Goal: Task Accomplishment & Management: Complete application form

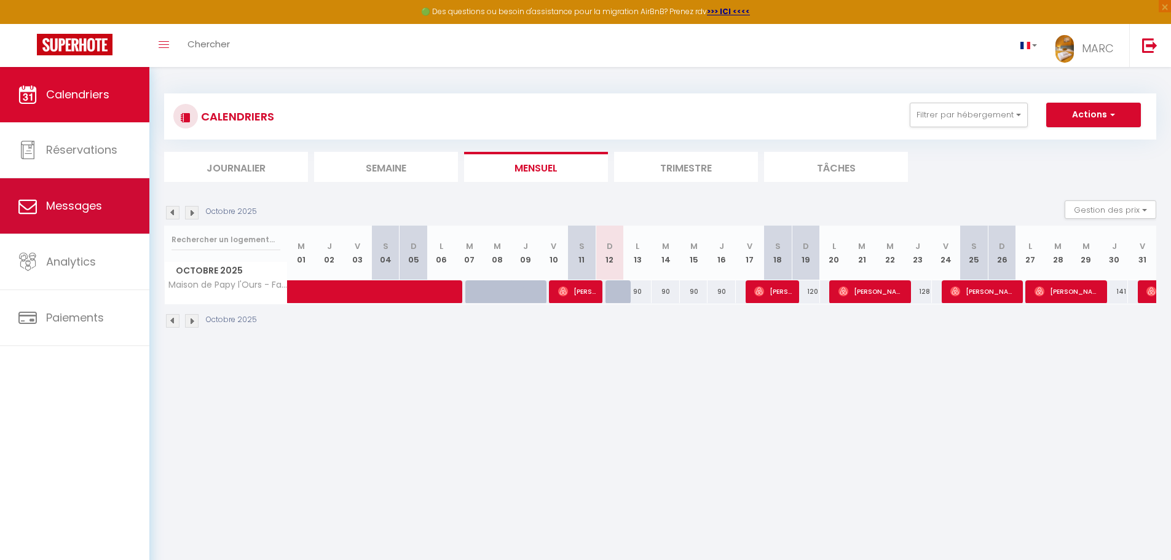
click at [79, 195] on link "Messages" at bounding box center [74, 205] width 149 height 55
select select "message"
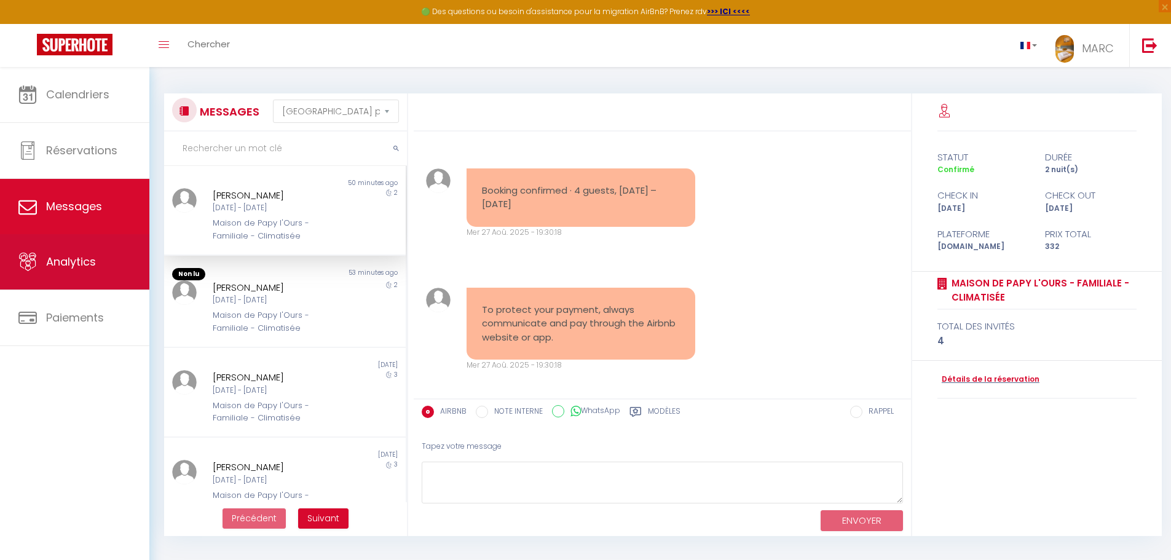
scroll to position [5318, 0]
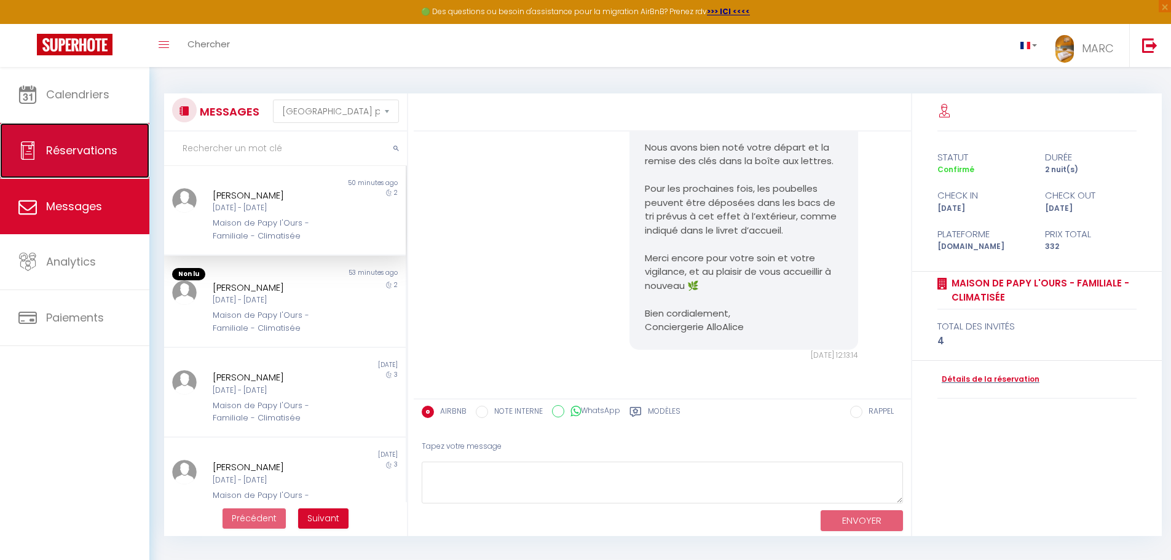
click at [11, 175] on link "Réservations" at bounding box center [74, 150] width 149 height 55
select select "not_cancelled"
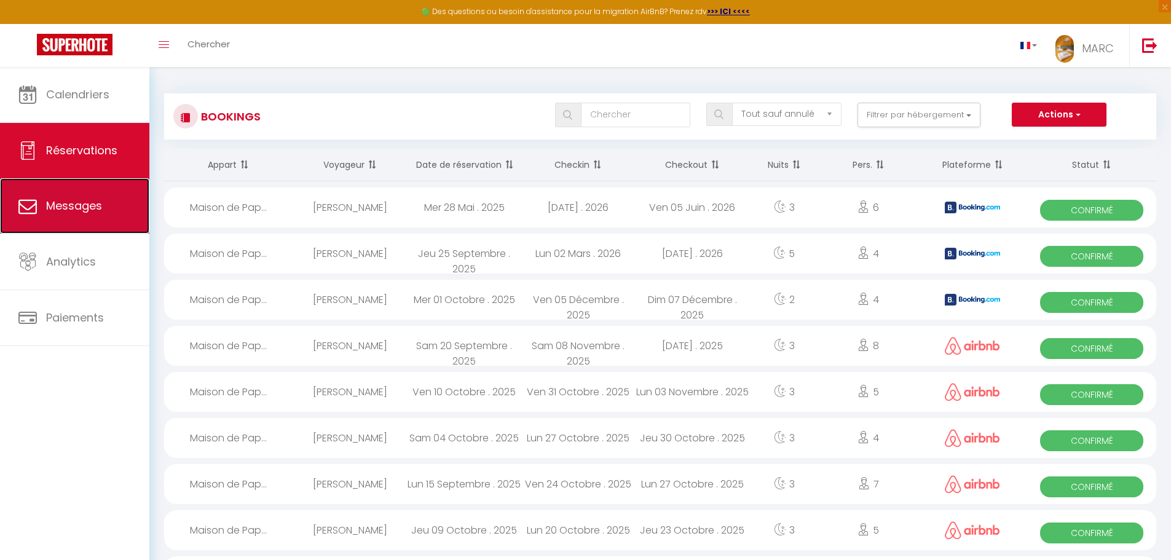
click at [71, 206] on span "Messages" at bounding box center [74, 205] width 56 height 15
select select "message"
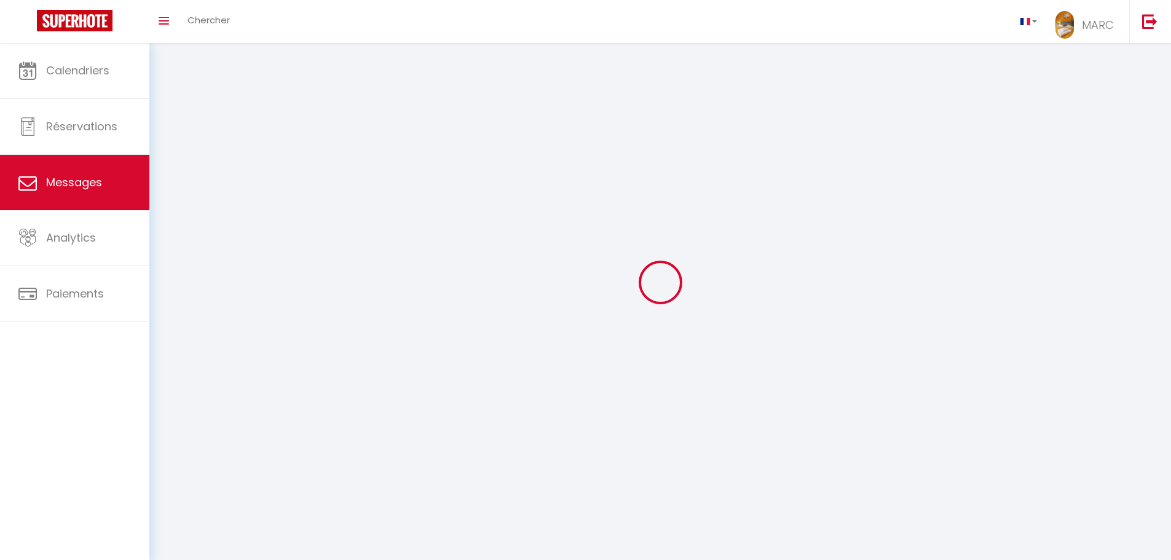
click at [71, 206] on link "Messages" at bounding box center [74, 182] width 149 height 55
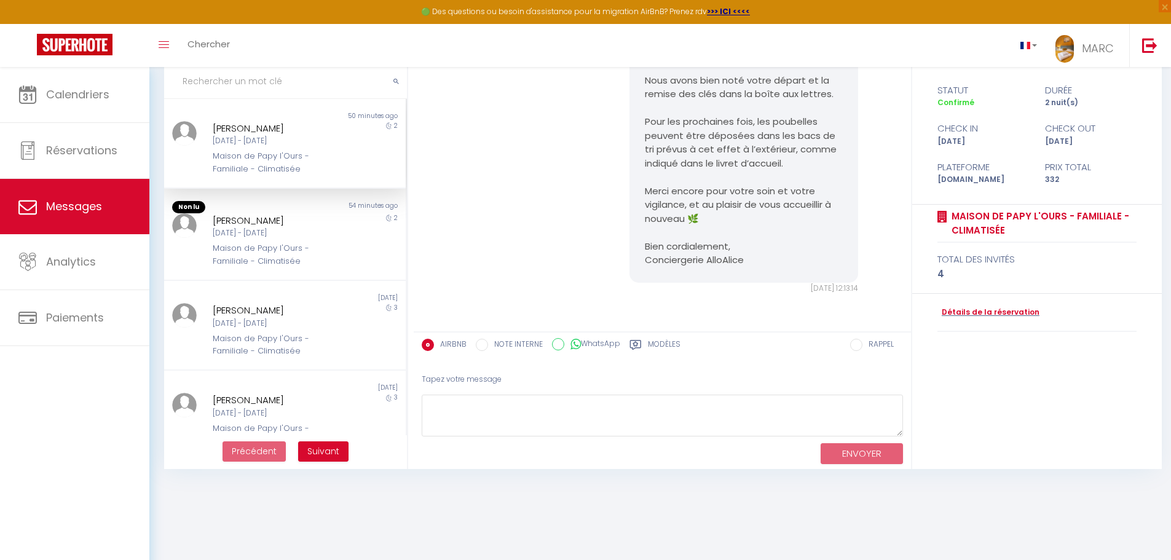
scroll to position [6, 0]
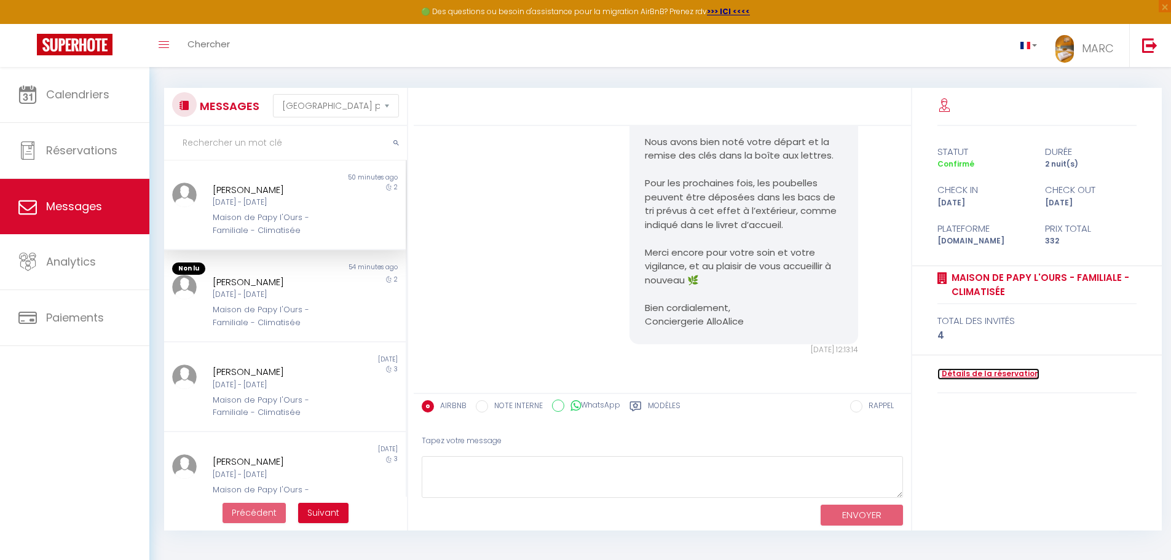
click at [973, 375] on link "Détails de la réservation" at bounding box center [988, 374] width 102 height 12
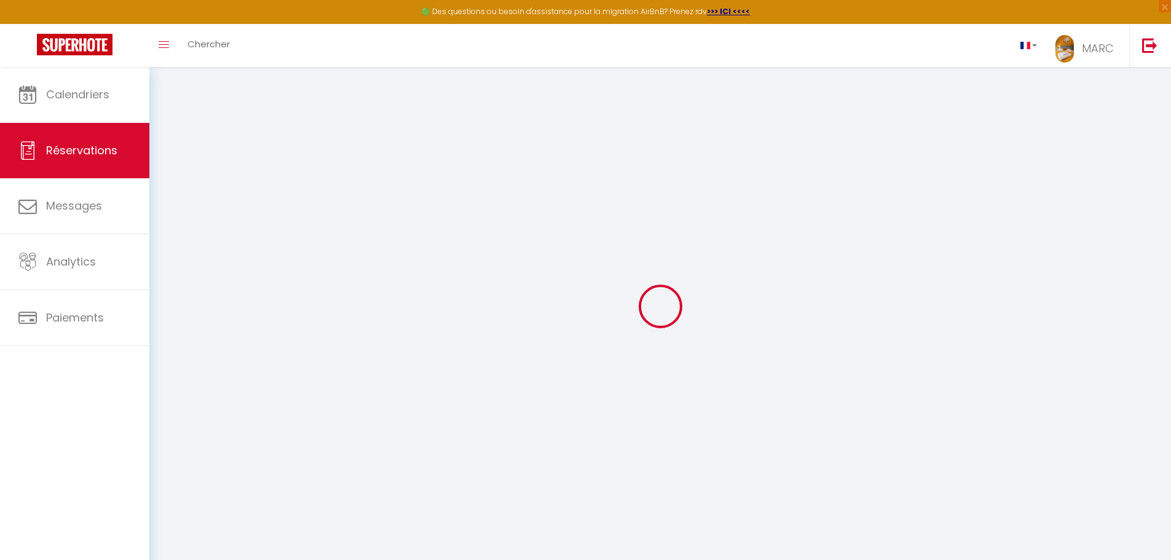
type input "[PERSON_NAME]"
type input "Radelet"
type input "[EMAIL_ADDRESS][DOMAIN_NAME]"
type input "[PHONE_NUMBER]"
select select
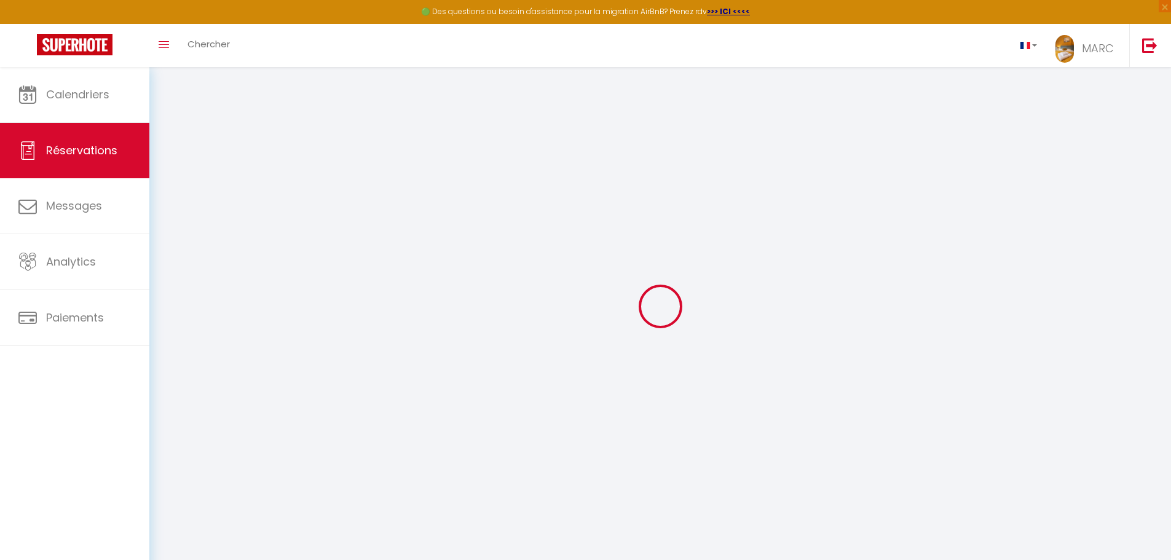
type input "11.95"
select select "64464"
select select "1"
select select
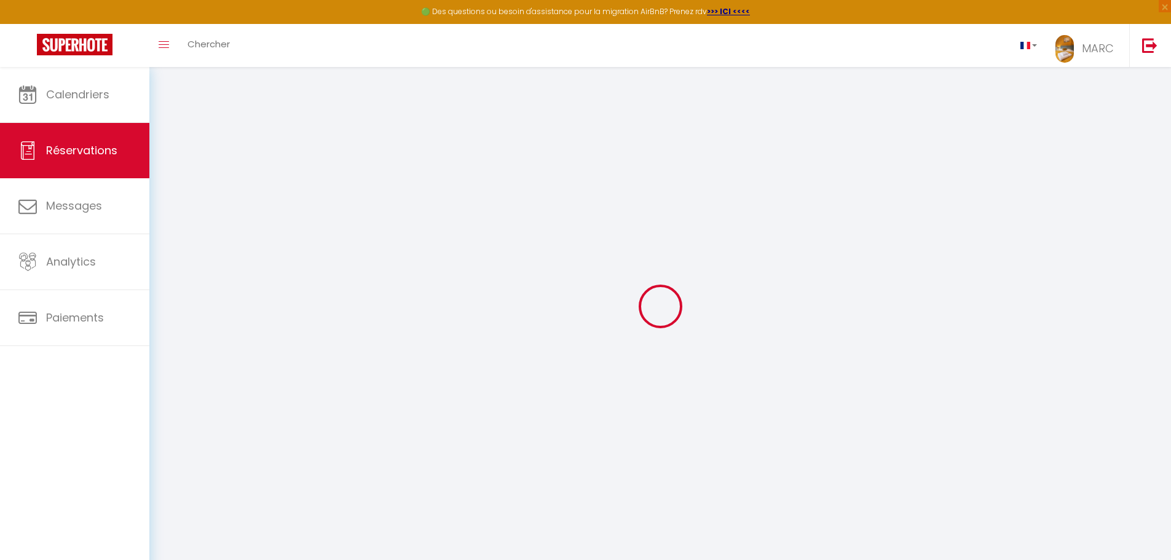
type input "4"
select select "12"
select select
type input "182"
checkbox input "false"
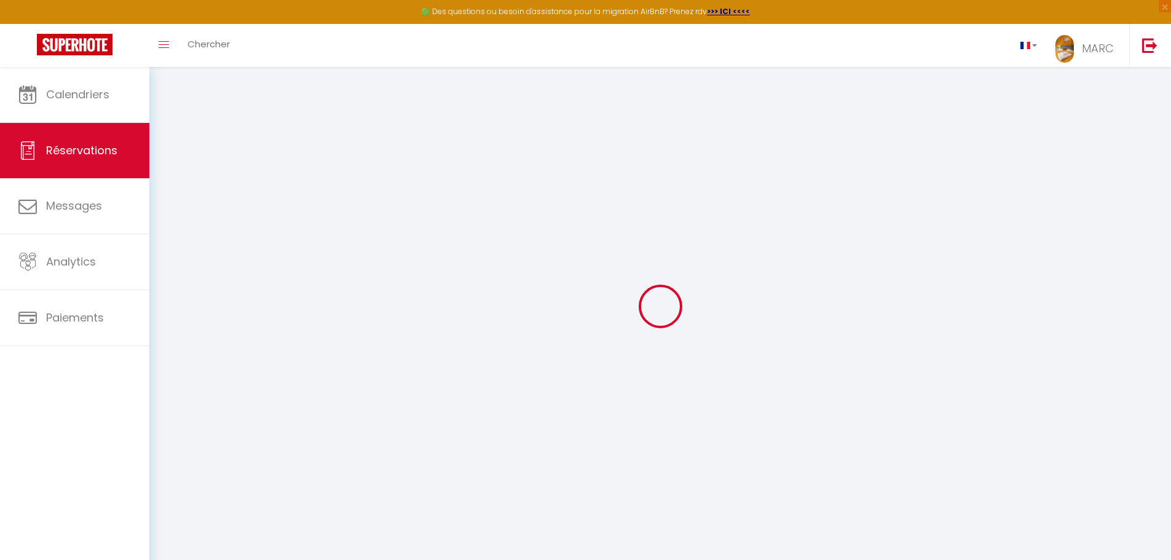
select select "1"
type input "150"
type input "0"
select select
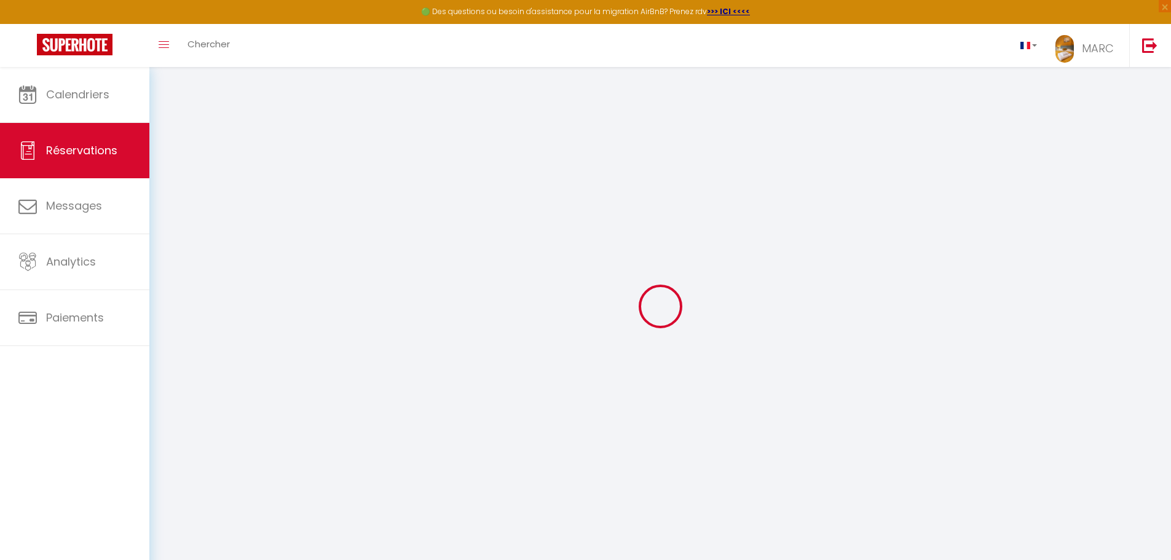
select select
select select "15"
checkbox input "false"
select select
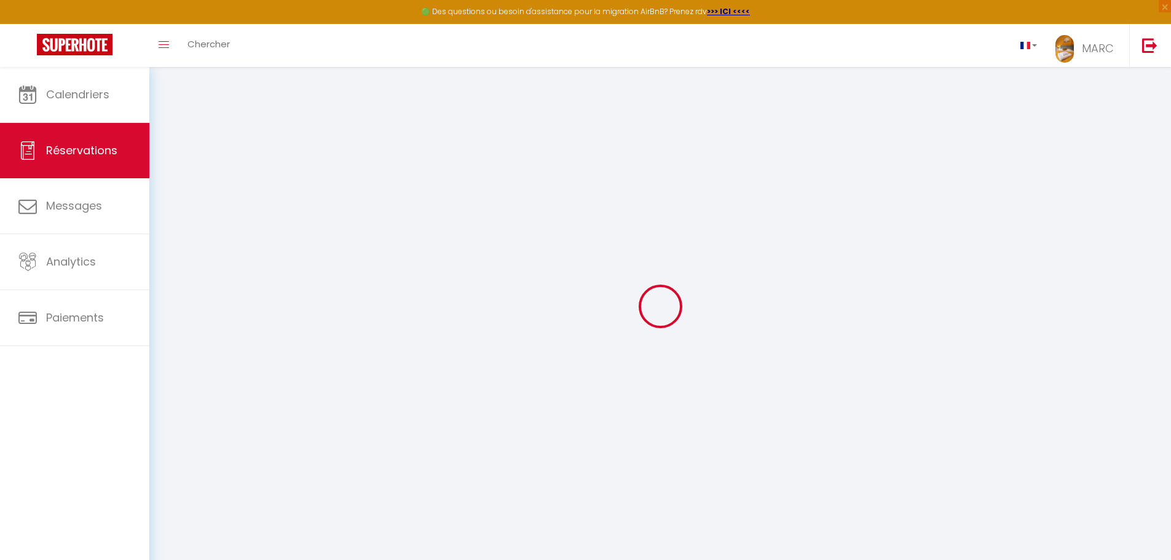
select select
checkbox input "false"
select select
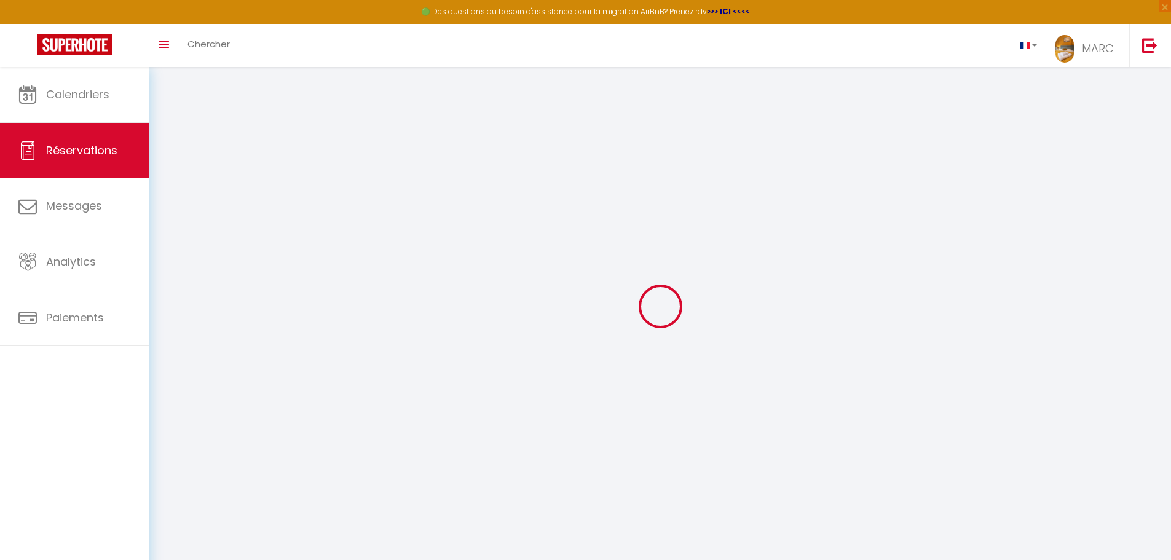
select select
checkbox input "false"
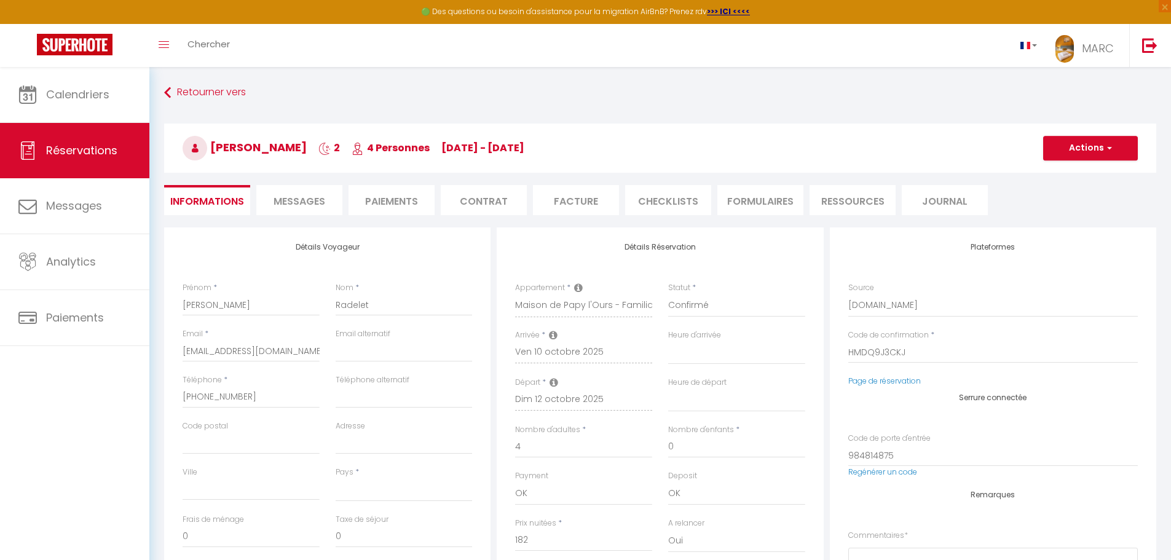
select select
checkbox input "false"
type textarea "⚠️ : VEUILLEZ PRÉPARER LES 4 CHAMBRES POUR CETTE ARRIVEE SVP ⚠️ : DÉPART DES VO…"
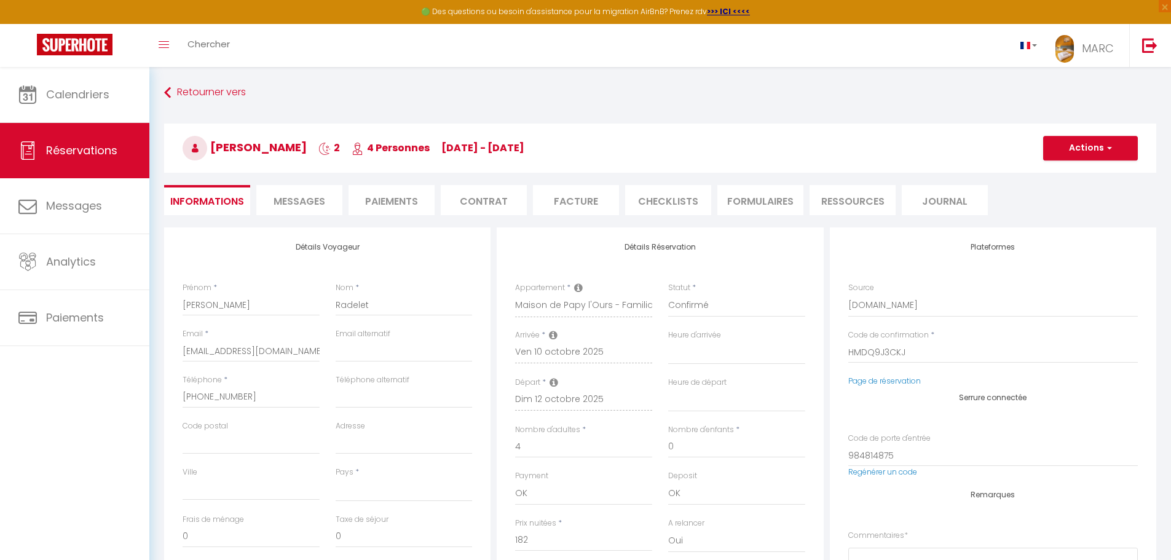
select select
type input "150"
select select
checkbox input "false"
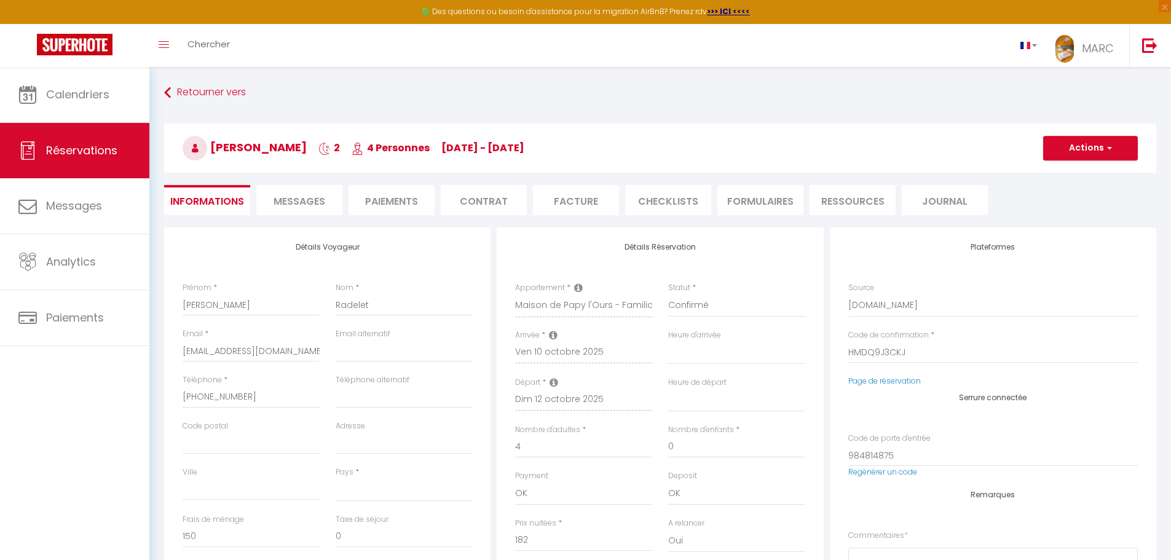
select select
checkbox input "false"
select select
click at [296, 203] on span "Messages" at bounding box center [299, 201] width 52 height 14
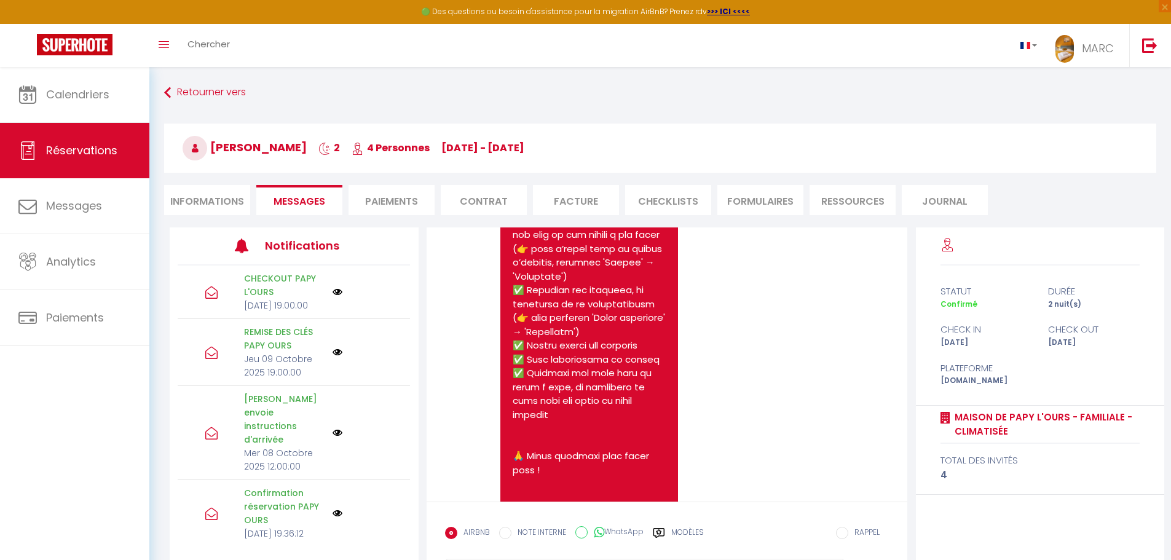
scroll to position [4391, 0]
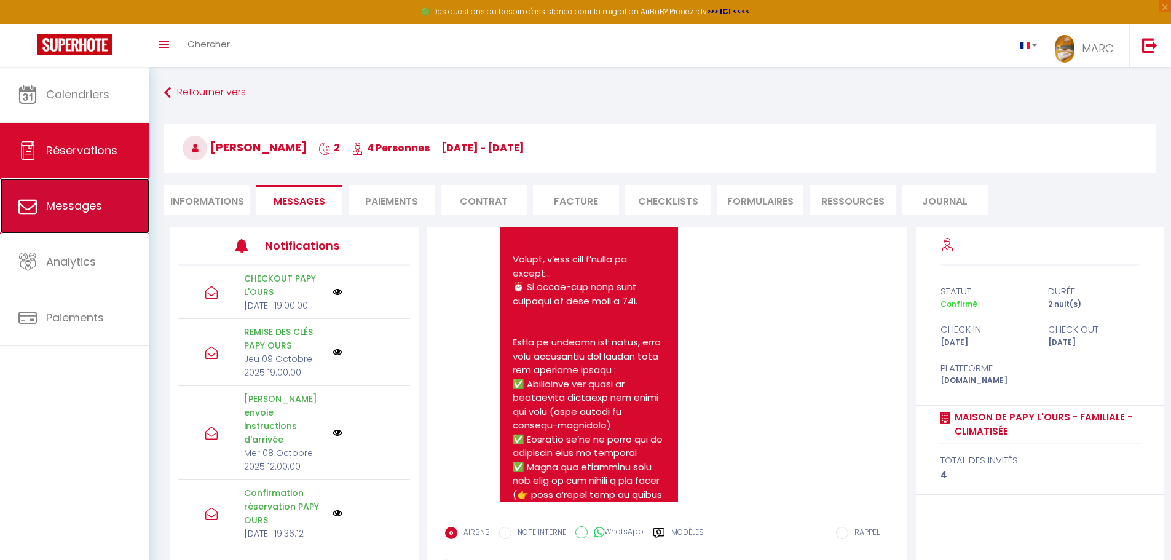
click at [63, 206] on span "Messages" at bounding box center [74, 205] width 56 height 15
select select "message"
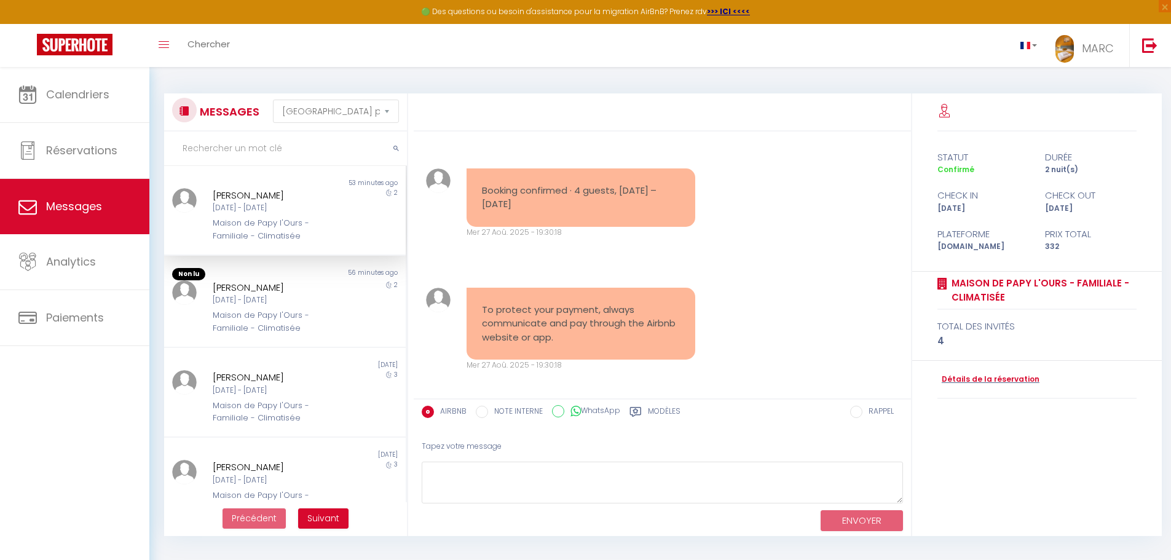
scroll to position [5318, 0]
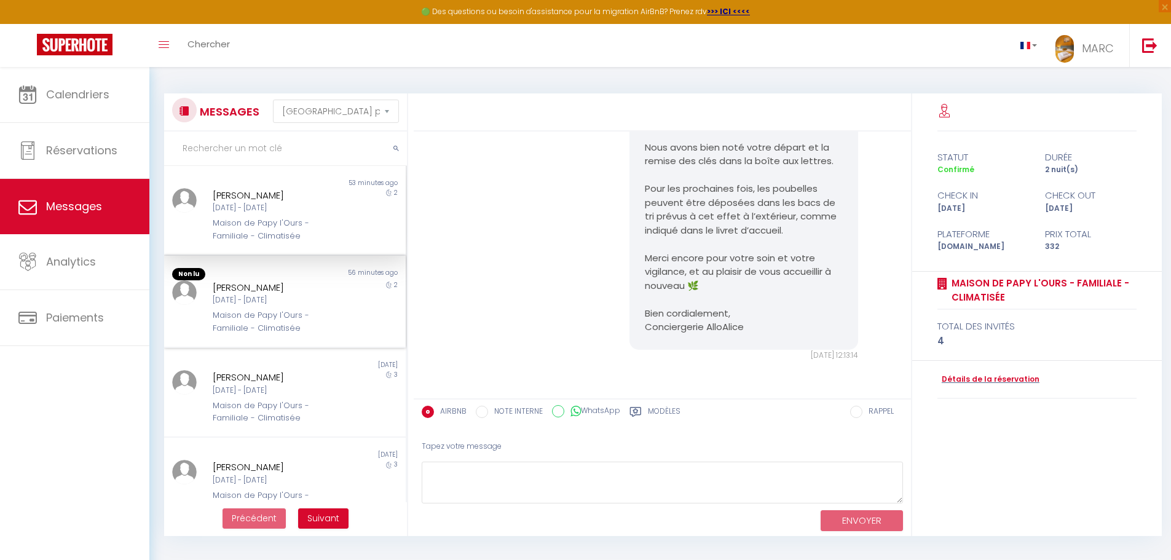
click at [238, 299] on div "[DATE] - [DATE]" at bounding box center [275, 300] width 125 height 12
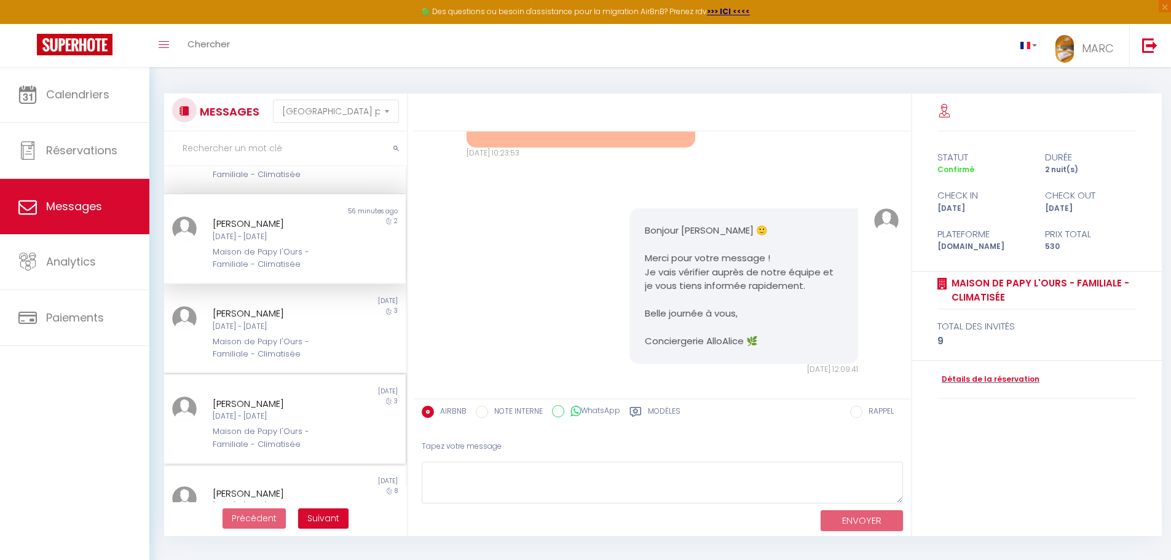
scroll to position [184, 0]
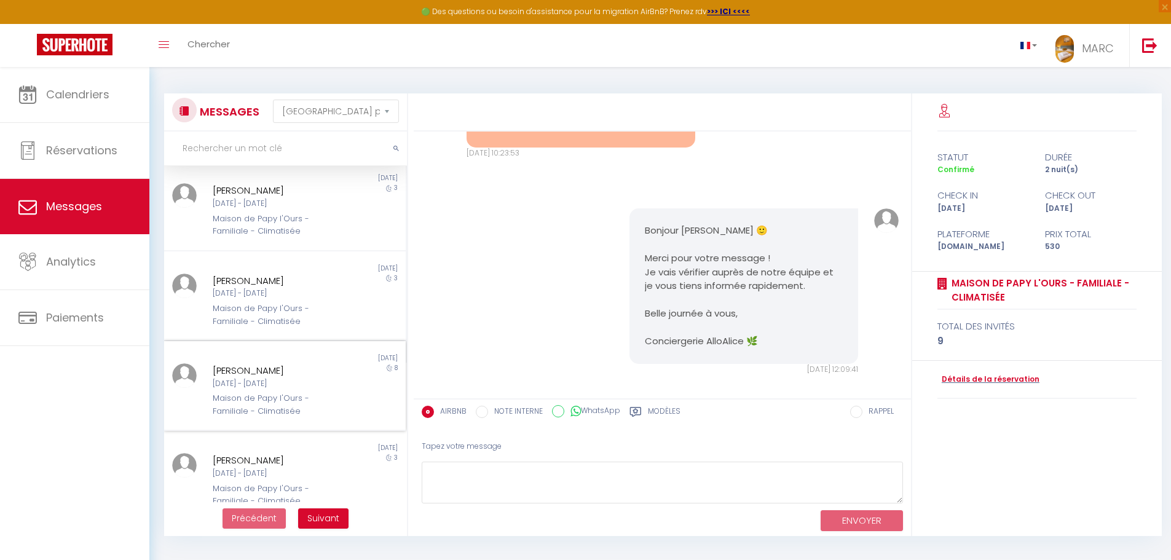
click at [248, 406] on div "Maison de Papy l'Ours - Familiale - Climatisée" at bounding box center [275, 404] width 125 height 25
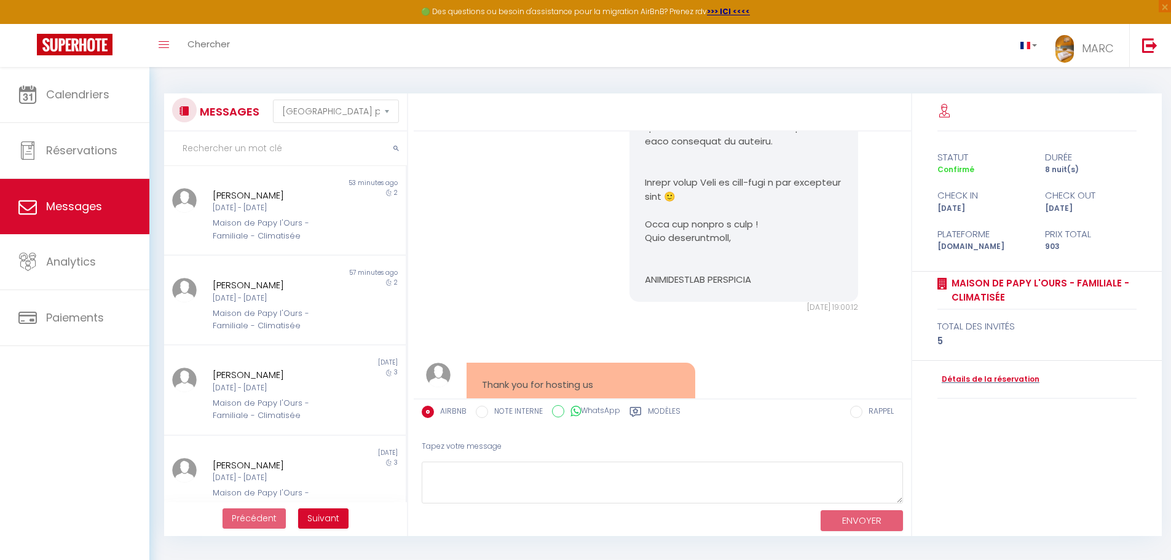
scroll to position [6597, 0]
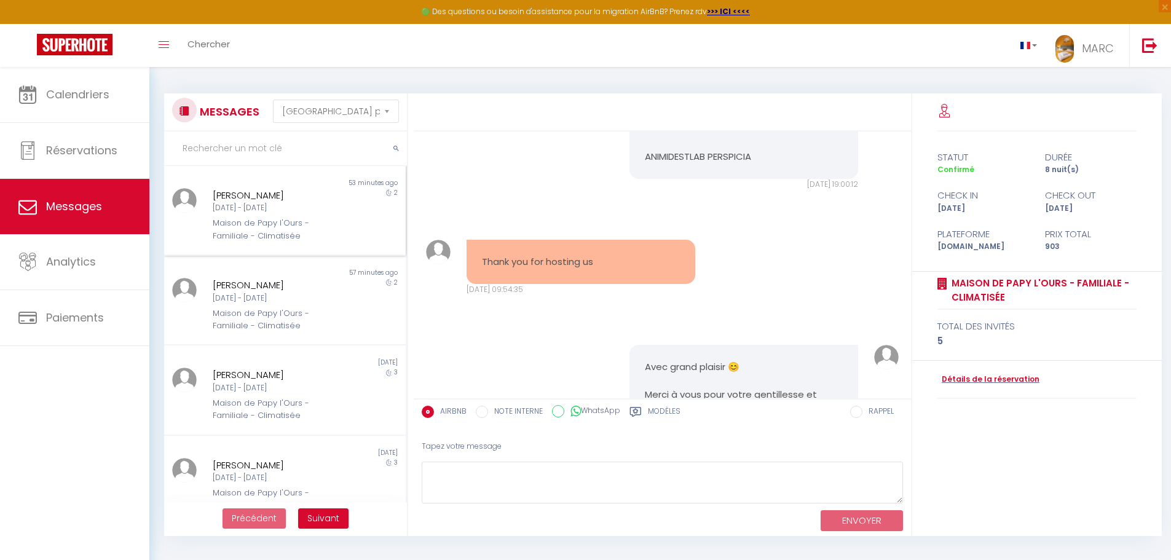
click at [249, 221] on div "Maison de Papy l'Ours - Familiale - Climatisée" at bounding box center [275, 229] width 125 height 25
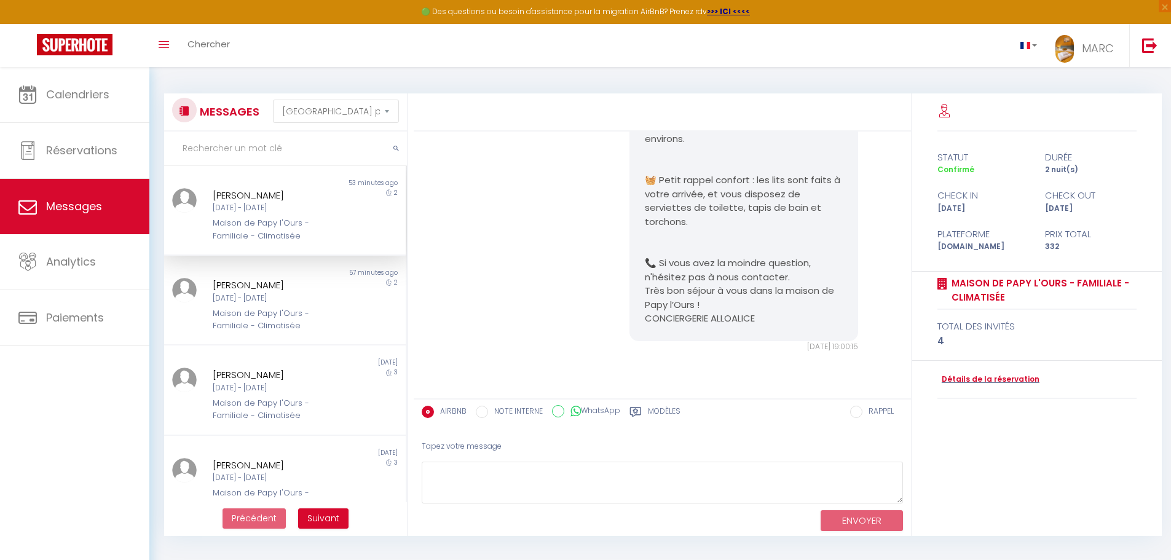
scroll to position [3659, 0]
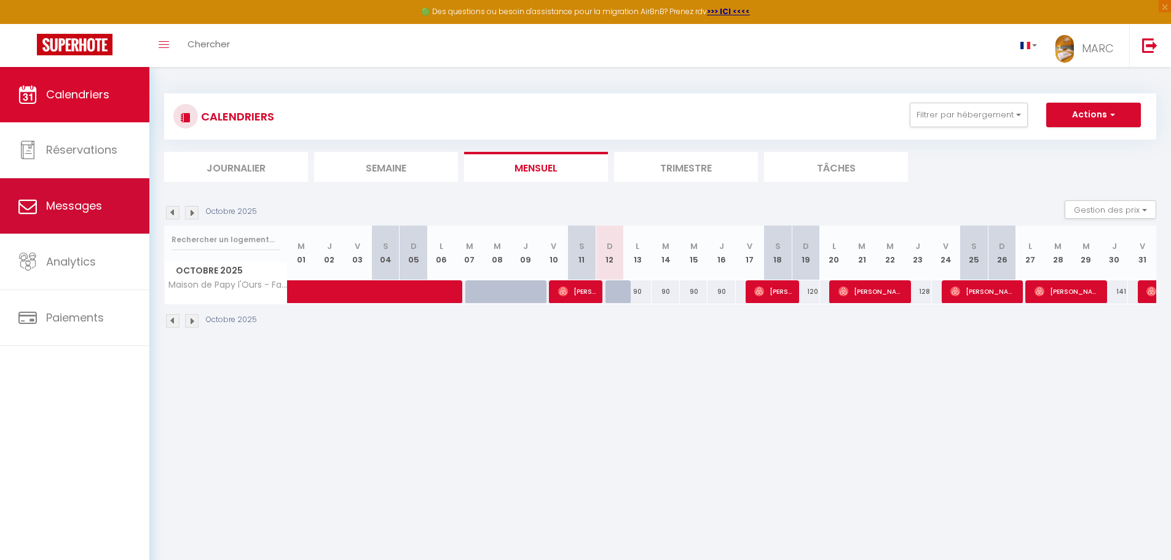
click at [69, 208] on span "Messages" at bounding box center [74, 205] width 56 height 15
select select "message"
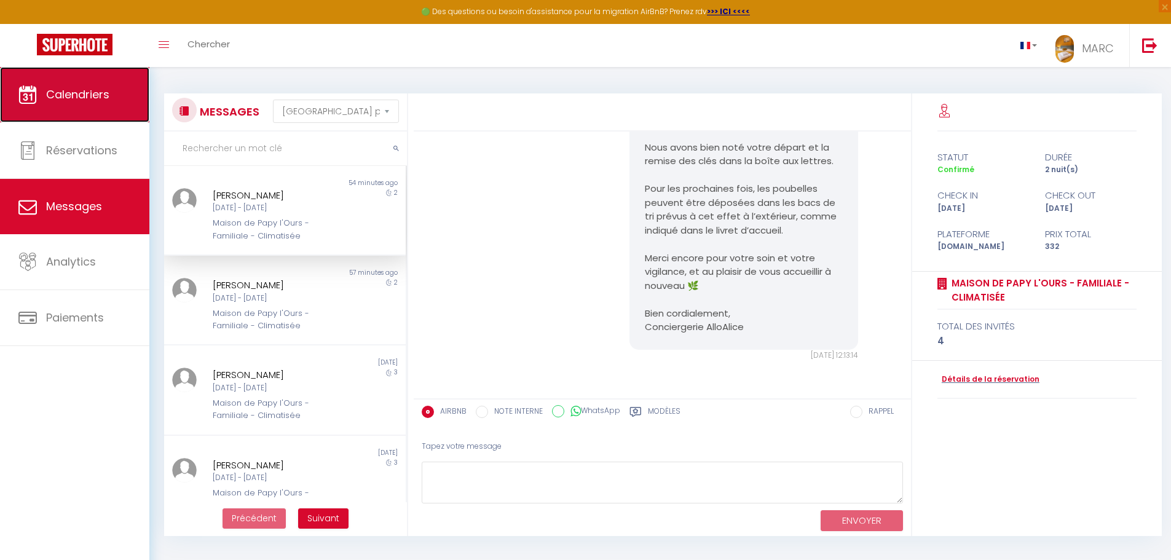
click at [84, 93] on span "Calendriers" at bounding box center [77, 94] width 63 height 15
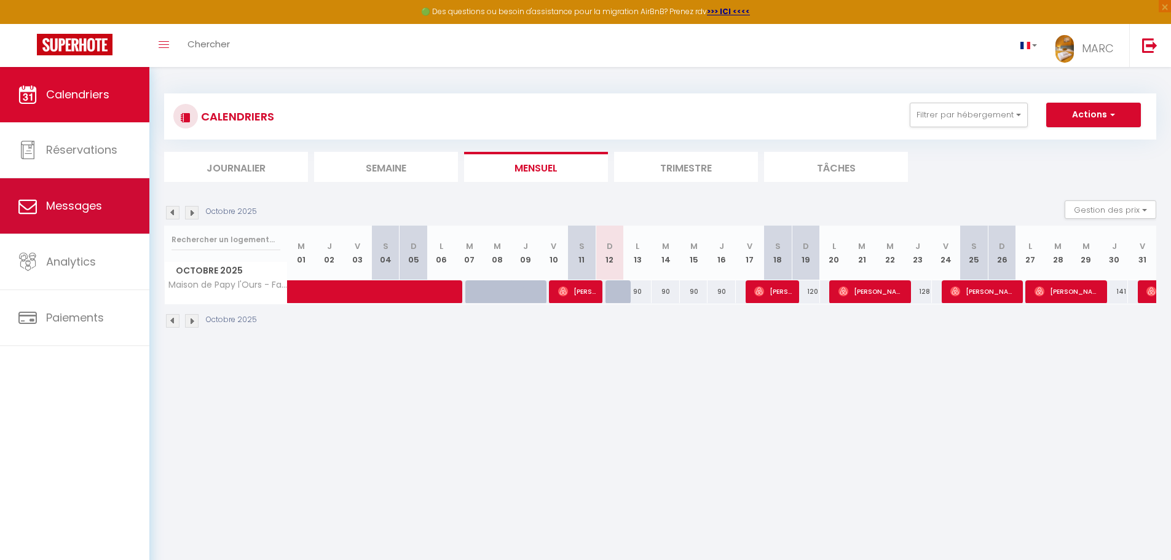
click at [59, 200] on span "Messages" at bounding box center [74, 205] width 56 height 15
select select "message"
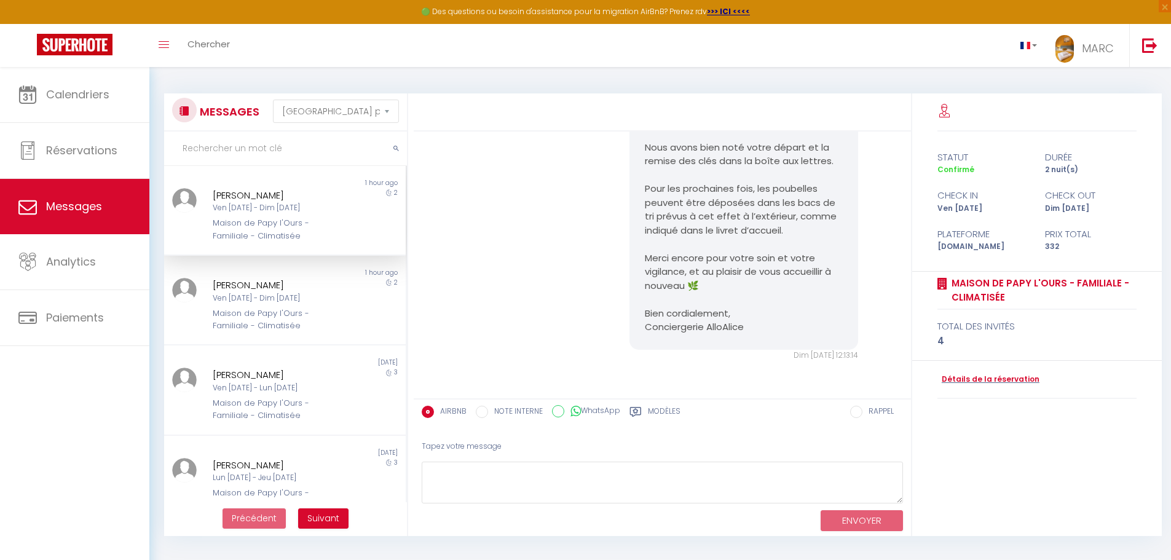
drag, startPoint x: 520, startPoint y: 170, endPoint x: 517, endPoint y: 186, distance: 16.2
click at [520, 170] on div "Bonjour Valérie, Merci beaucoup pour votre message 😊 Nous avons bien noté votre…" at bounding box center [662, 215] width 489 height 340
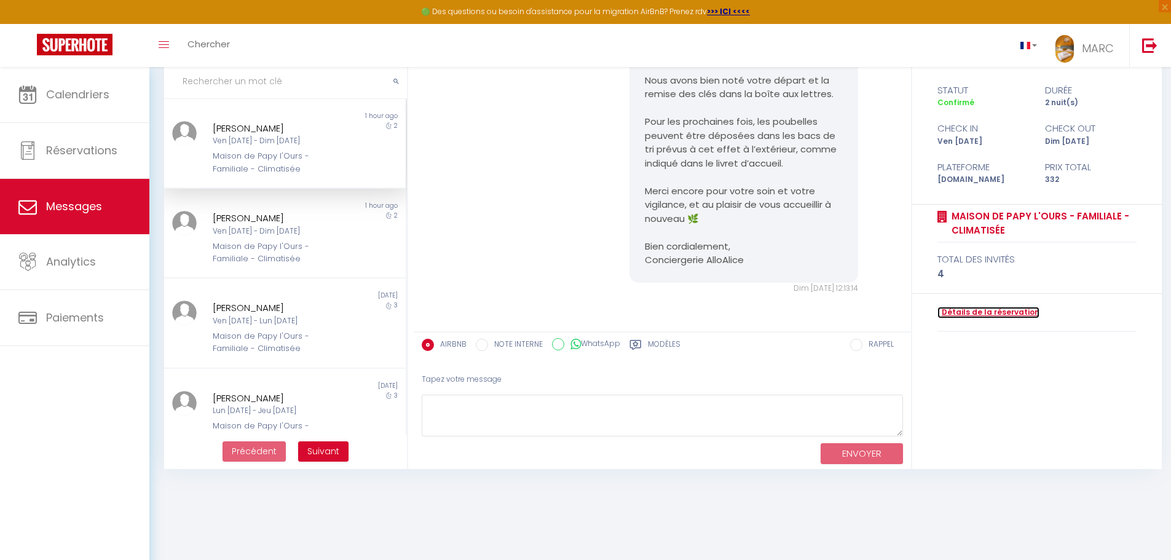
click at [962, 312] on link "Détails de la réservation" at bounding box center [988, 313] width 102 height 12
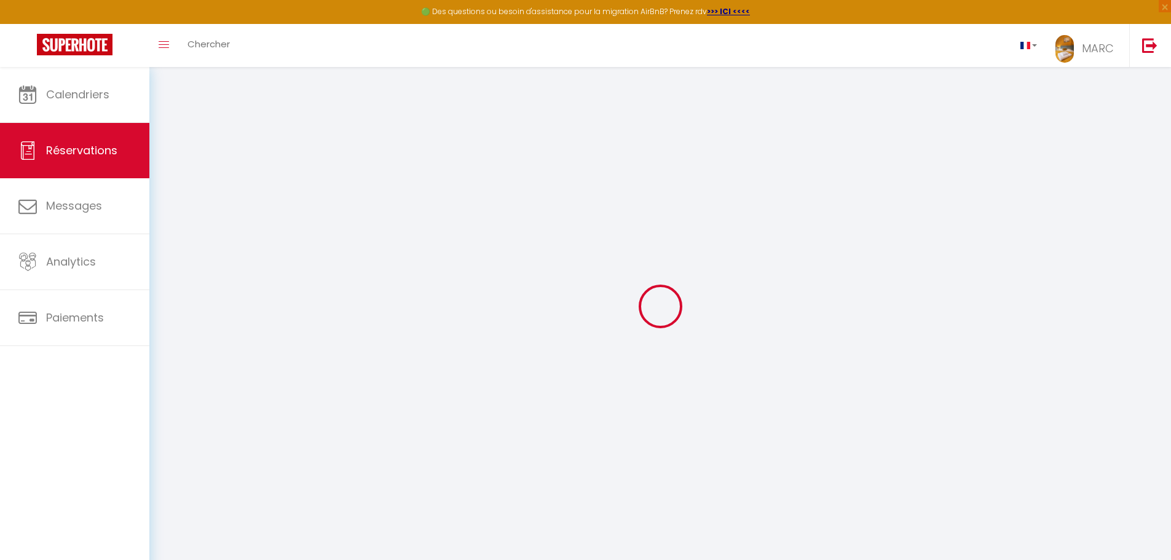
type input "[PERSON_NAME]"
type input "Radelet"
type input "[EMAIL_ADDRESS][DOMAIN_NAME]"
type input "[PHONE_NUMBER]"
select select
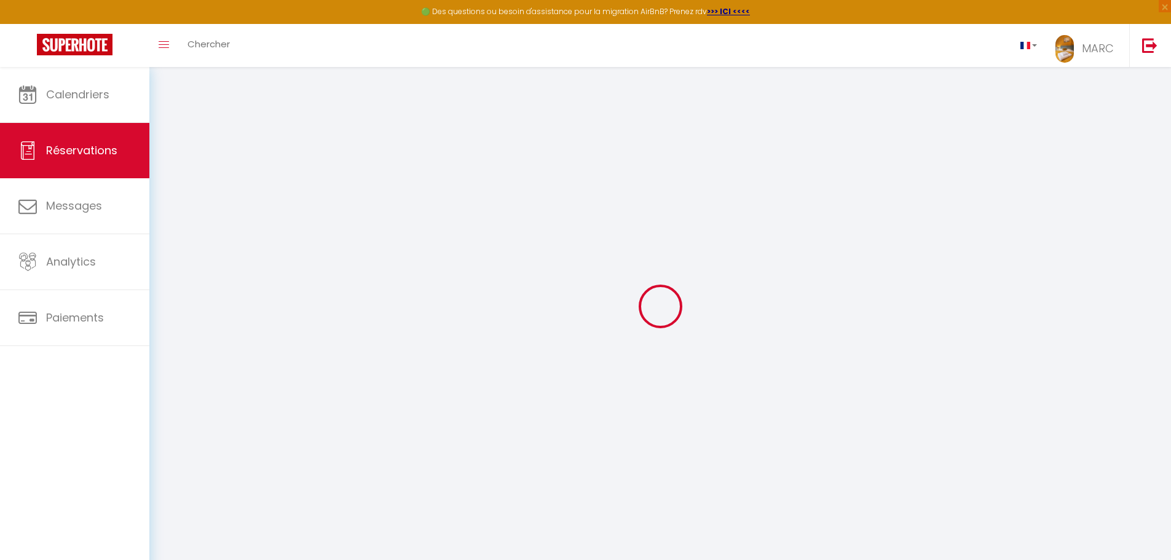
type input "11.95"
select select "64464"
select select "1"
select select
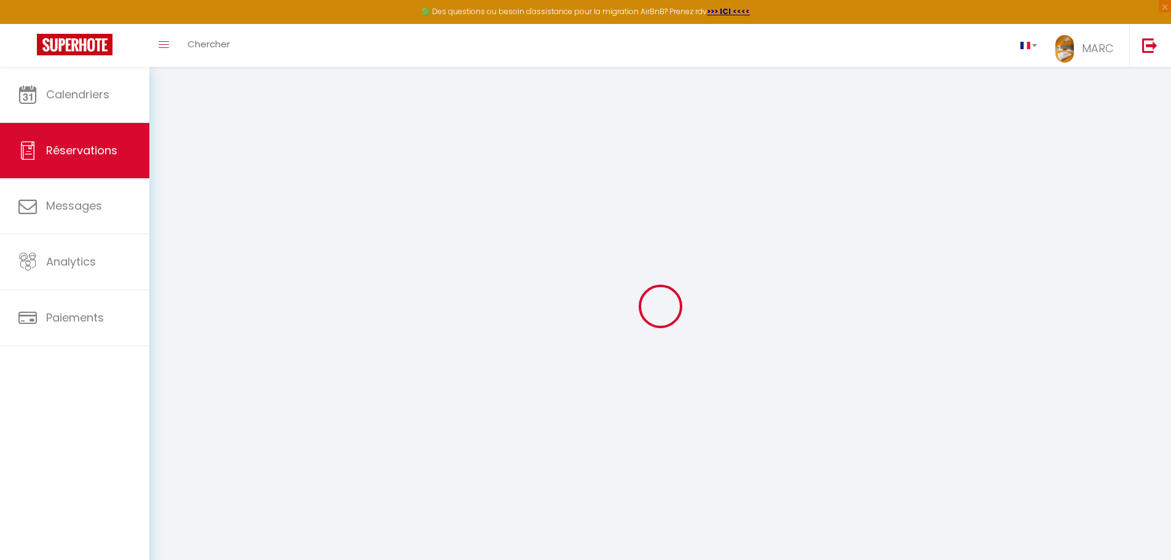
type input "4"
select select "12"
select select
type input "182"
checkbox input "false"
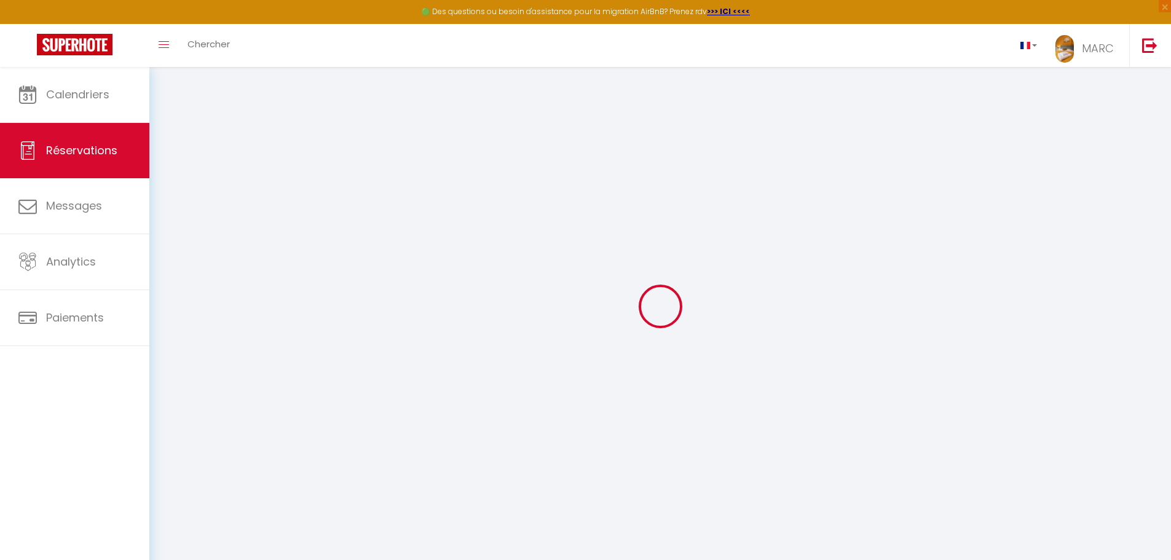
select select "1"
type input "150"
type input "0"
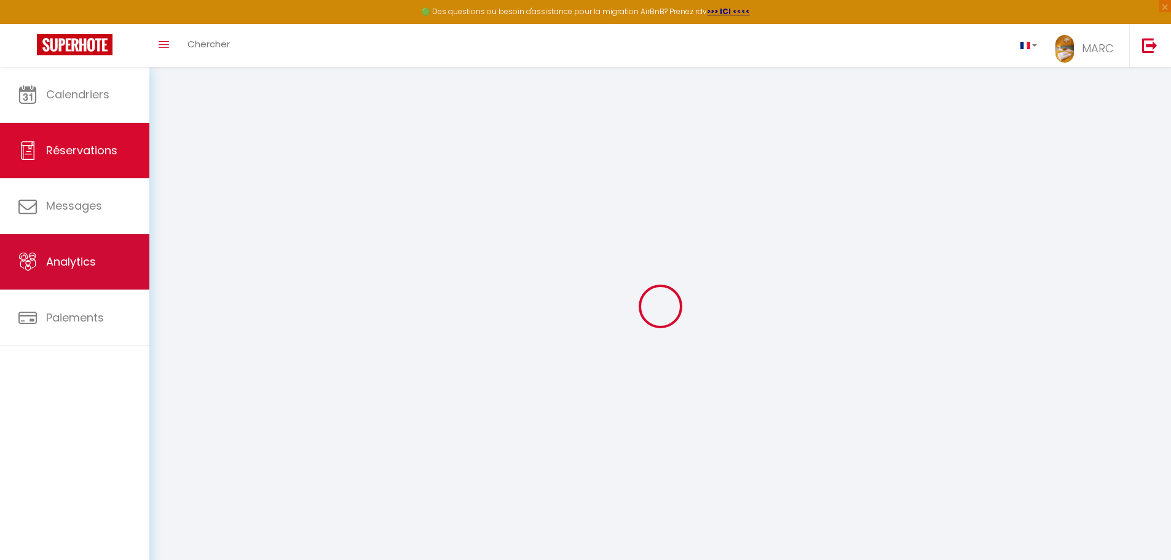
select select
select select "15"
checkbox input "false"
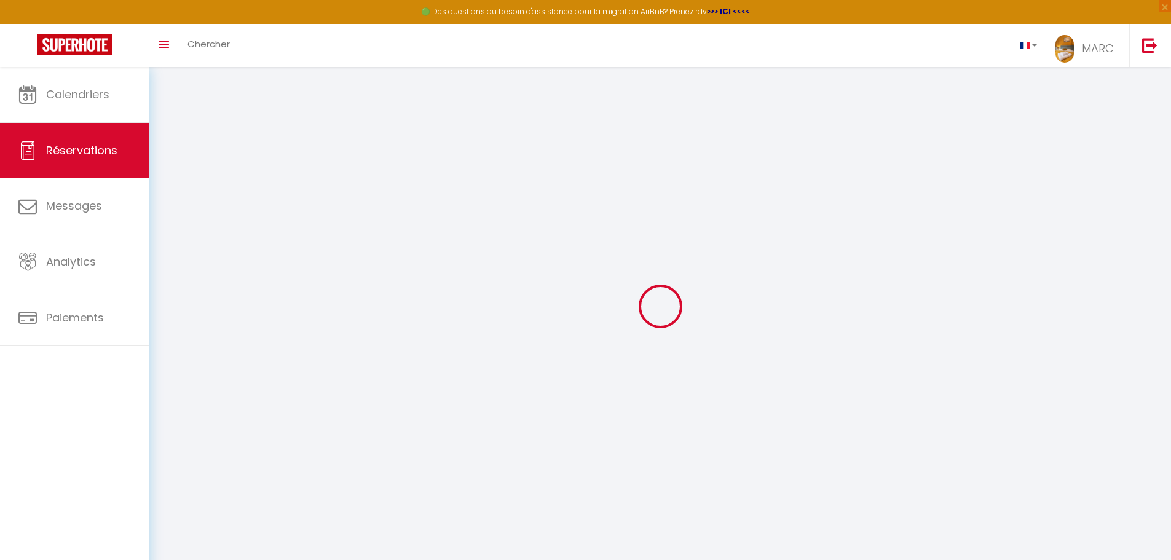
select select
checkbox input "false"
select select
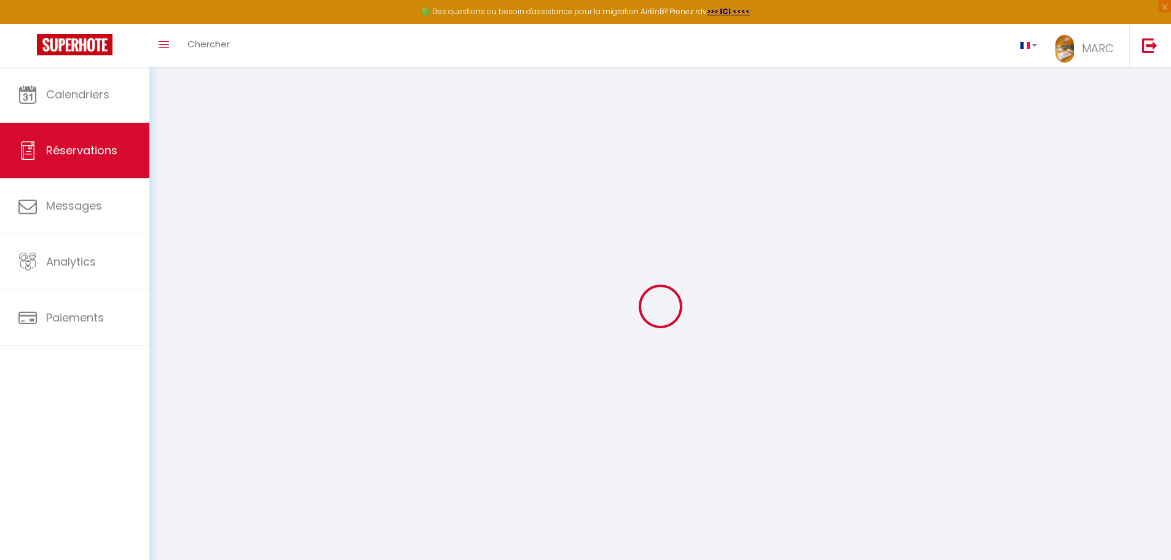
select select
checkbox input "false"
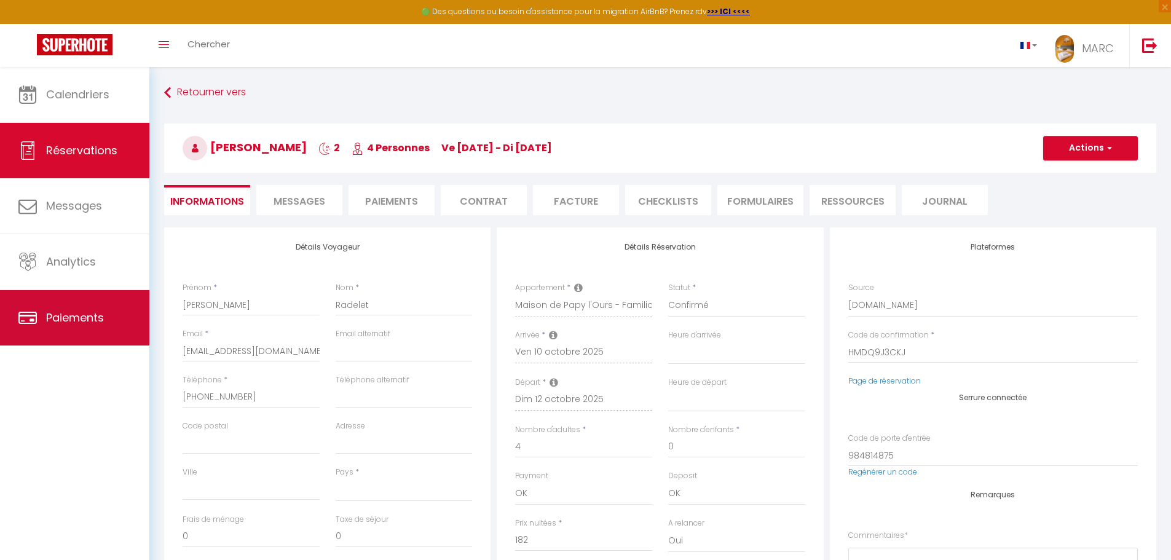
select select
checkbox input "false"
type textarea "⚠️ : VEUILLEZ PRÉPARER LES 4 CHAMBRES POUR CETTE ARRIVEE SVP ⚠️ : DÉPART DES VO…"
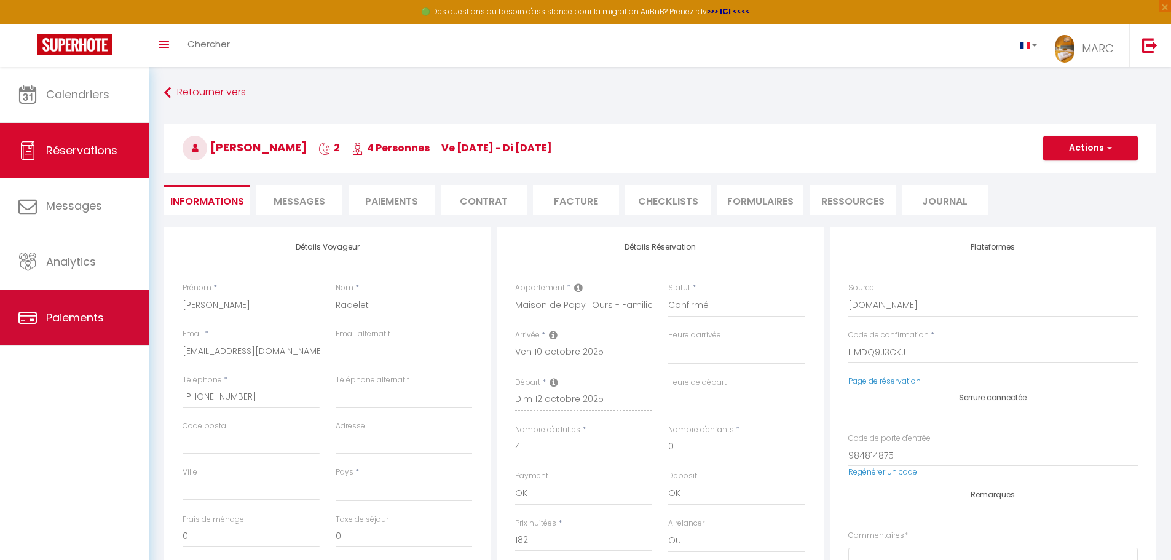
select select
type input "150"
select select
checkbox input "false"
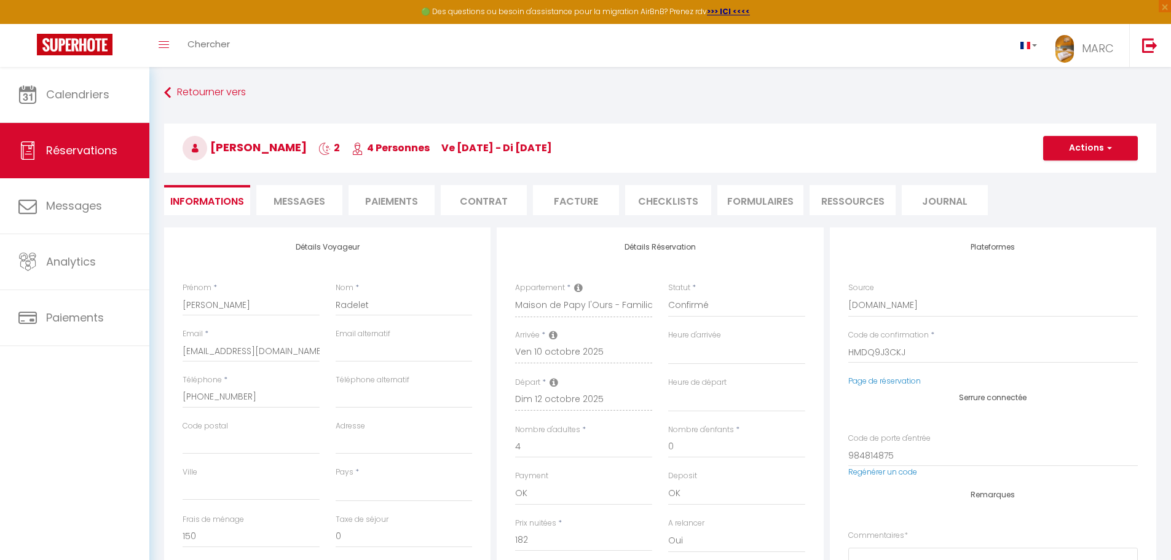
select select
checkbox input "false"
select select
click at [296, 203] on span "Messages" at bounding box center [299, 201] width 52 height 14
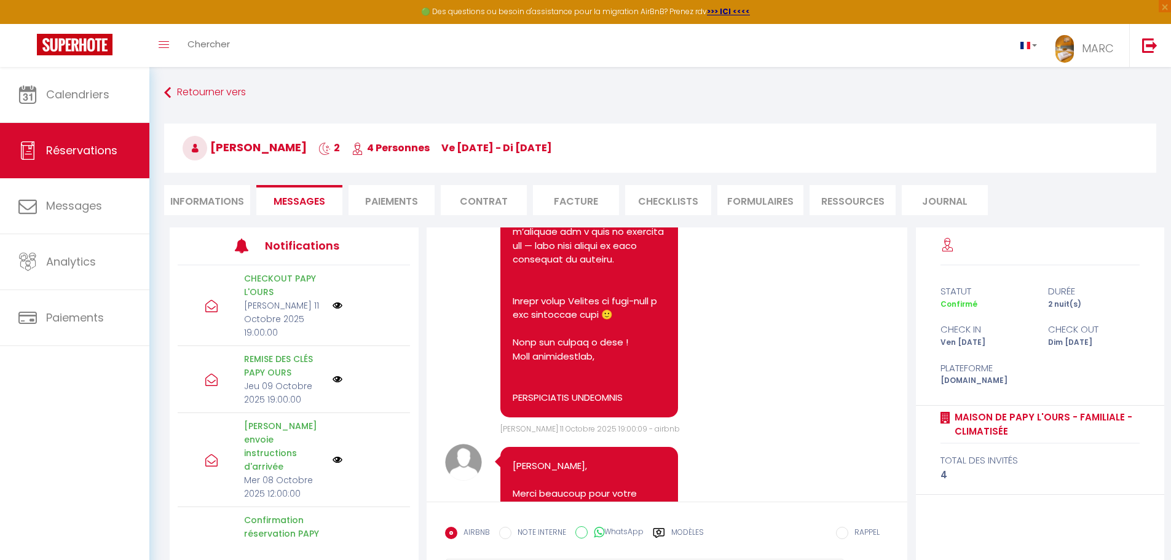
scroll to position [4637, 0]
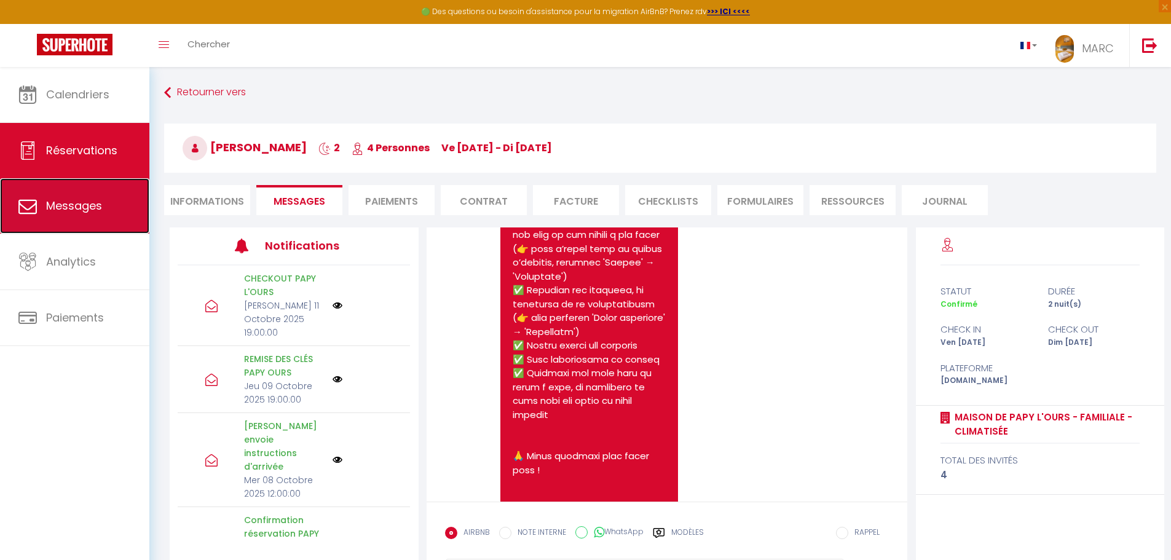
click at [54, 202] on span "Messages" at bounding box center [74, 205] width 56 height 15
select select "message"
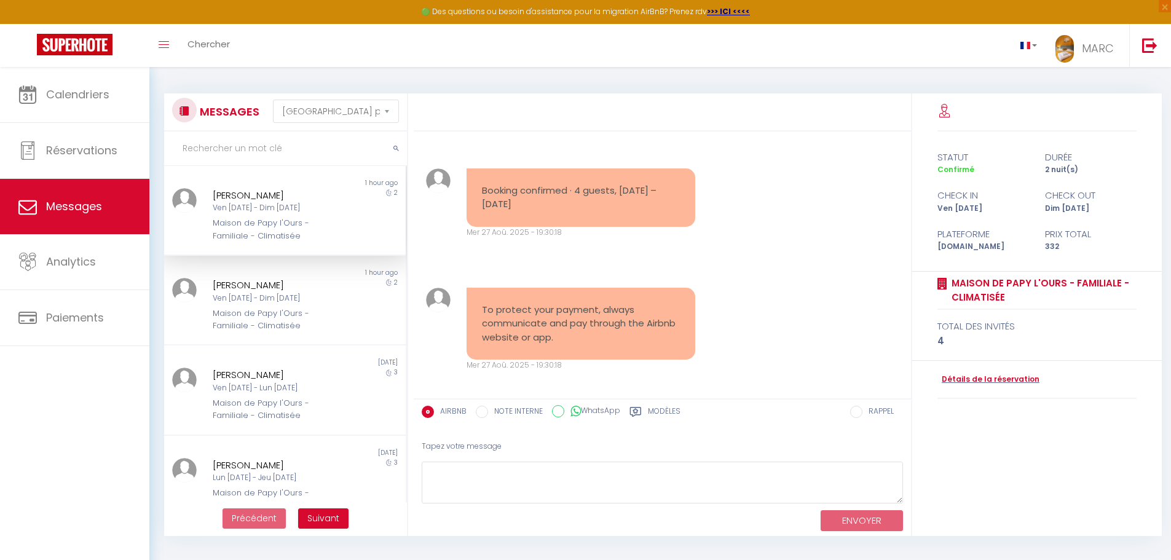
scroll to position [5318, 0]
